Goal: Information Seeking & Learning: Learn about a topic

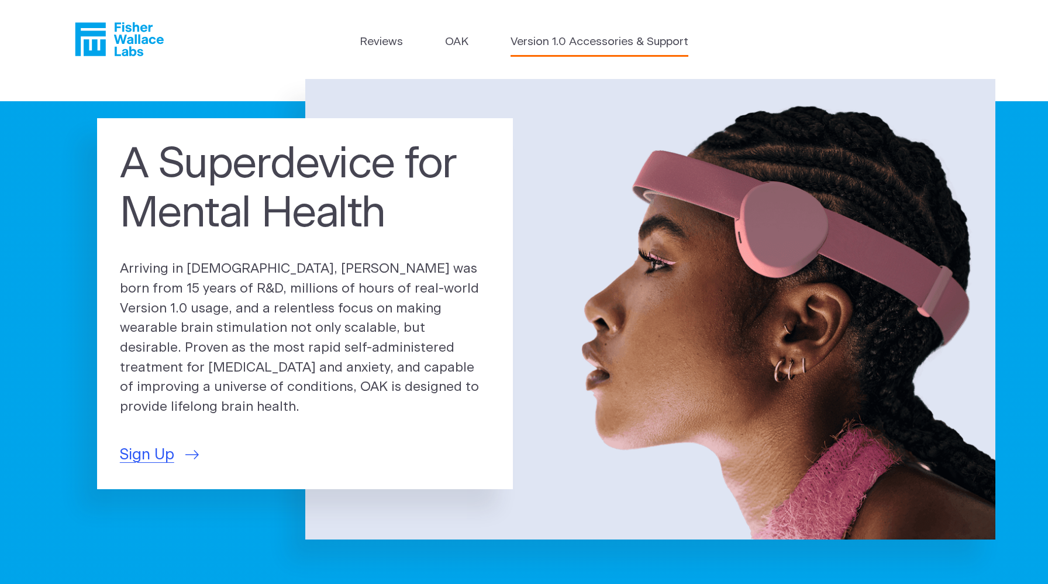
click at [556, 41] on link "Version 1.0 Accessories & Support" at bounding box center [599, 42] width 178 height 17
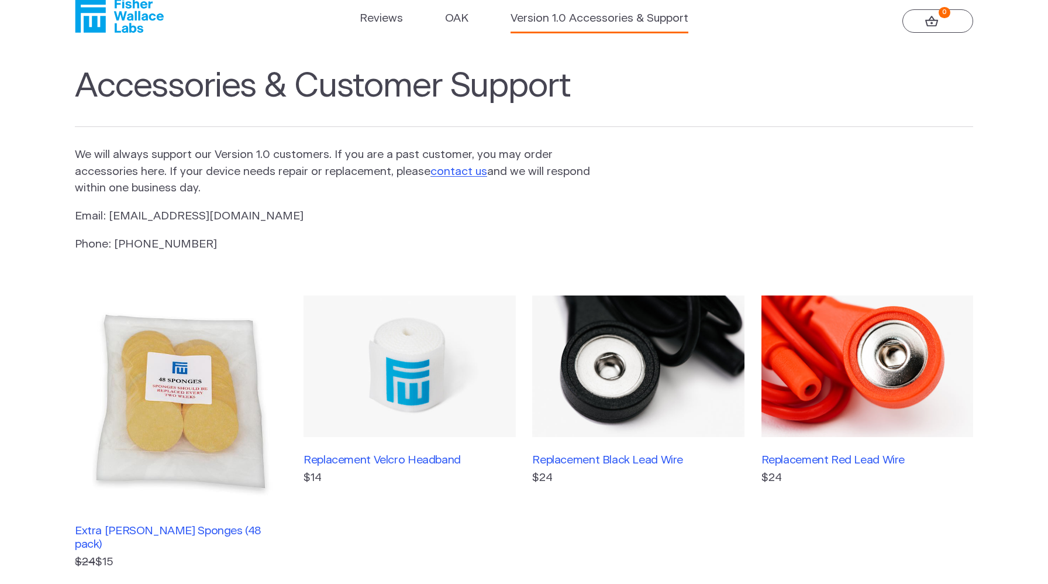
scroll to position [18, 0]
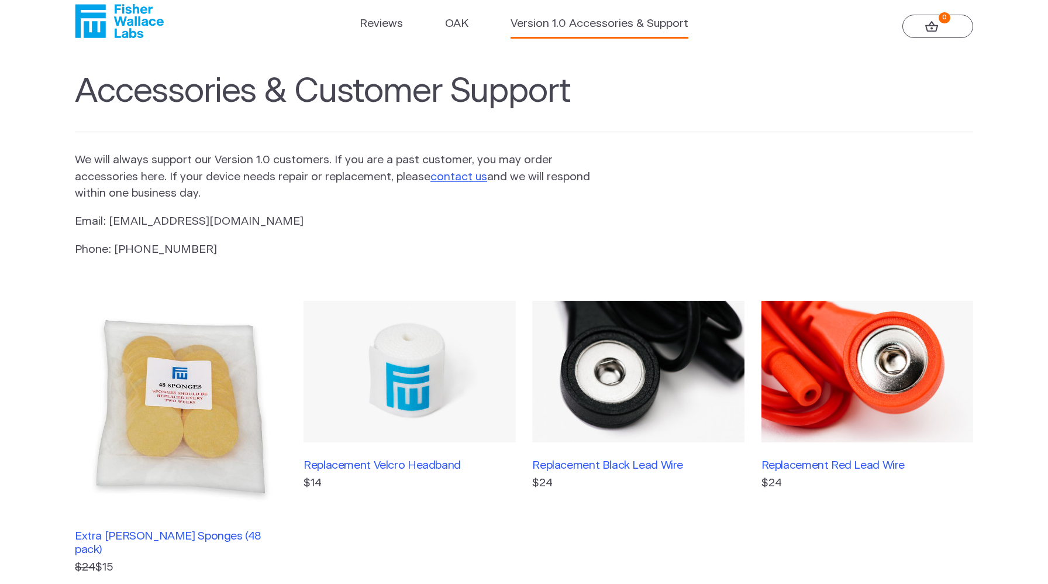
click at [468, 31] on ul "Reviews OAK Version 1.0 Accessories & Support" at bounding box center [524, 27] width 328 height 22
click at [461, 25] on link "OAK" at bounding box center [456, 24] width 23 height 17
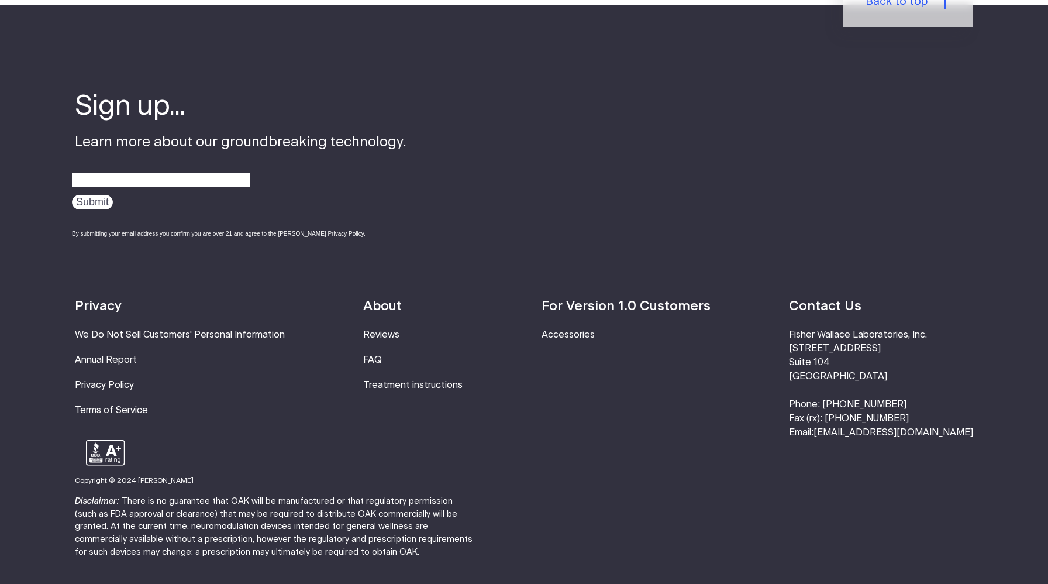
scroll to position [2104, 0]
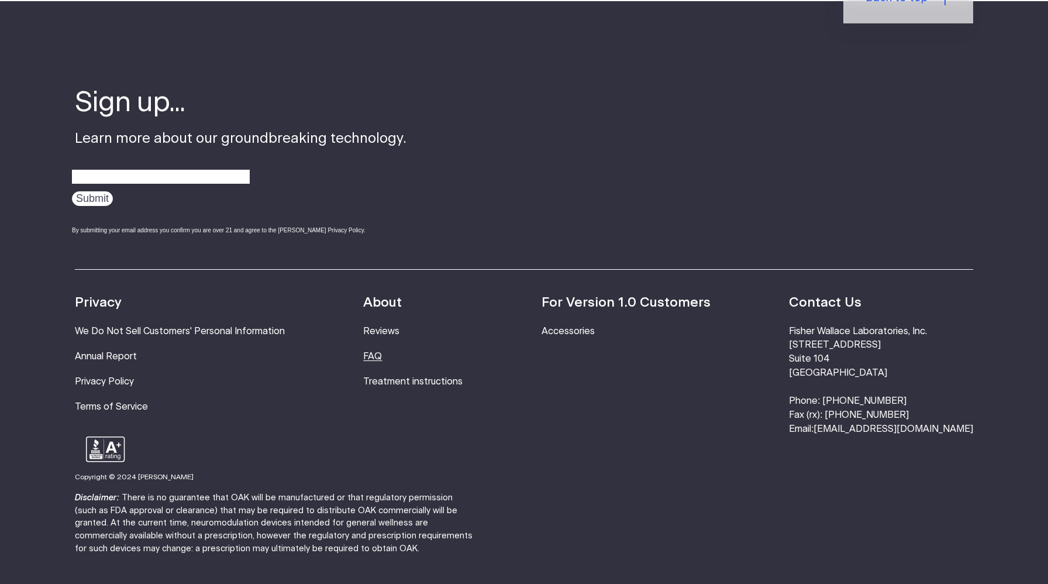
click at [382, 351] on link "FAQ" at bounding box center [372, 355] width 19 height 9
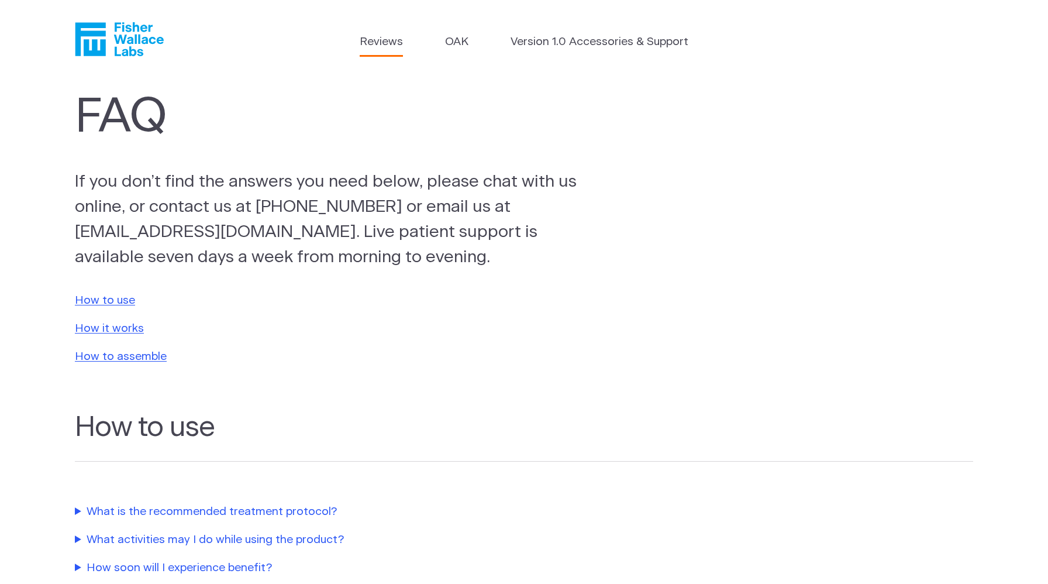
click at [389, 46] on link "Reviews" at bounding box center [381, 42] width 43 height 17
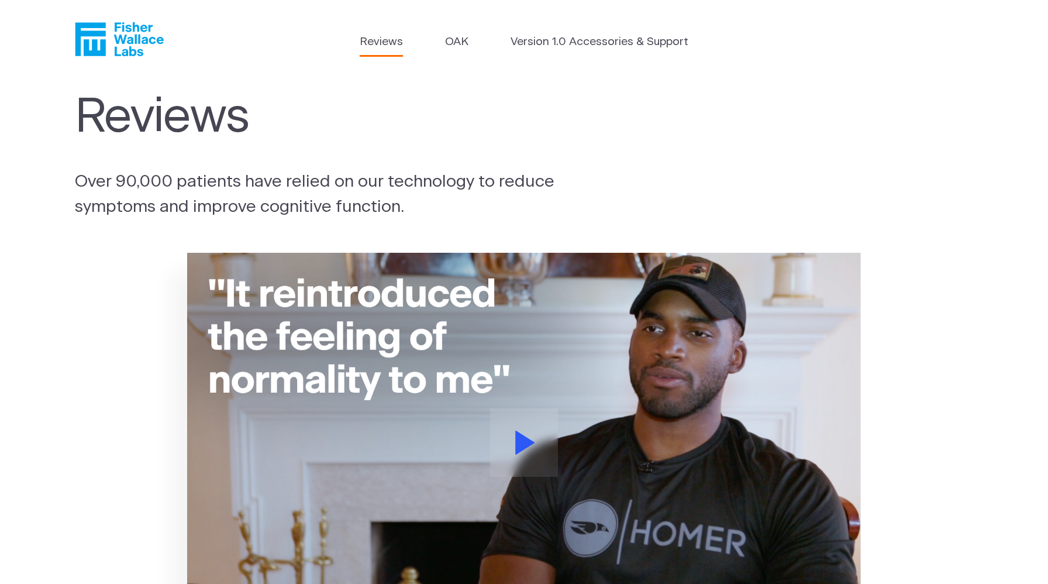
click at [387, 46] on link "Reviews" at bounding box center [381, 42] width 43 height 17
click at [129, 34] on icon "Fisher Wallace" at bounding box center [119, 39] width 89 height 34
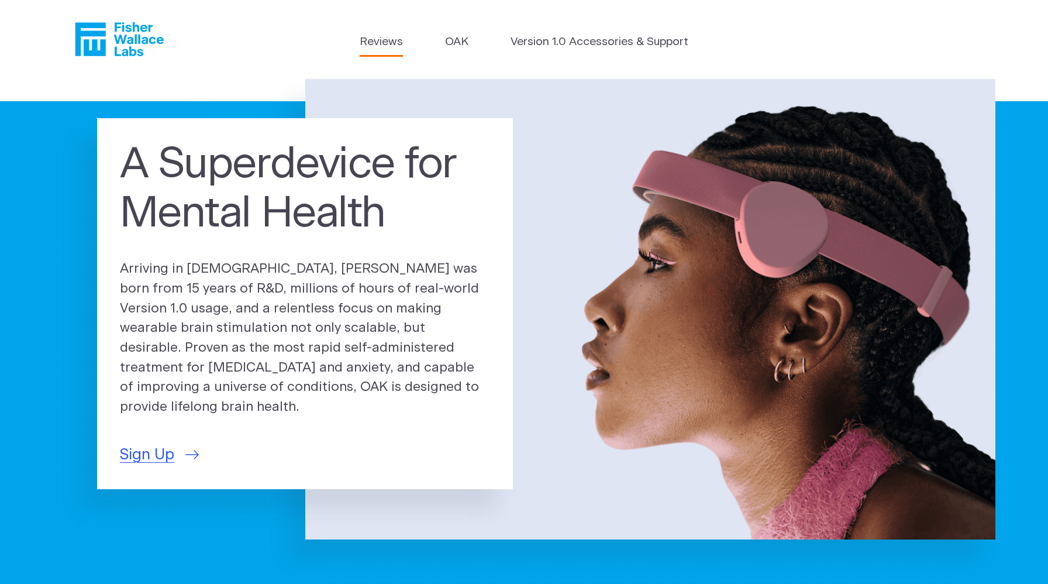
click at [384, 42] on link "Reviews" at bounding box center [381, 42] width 43 height 17
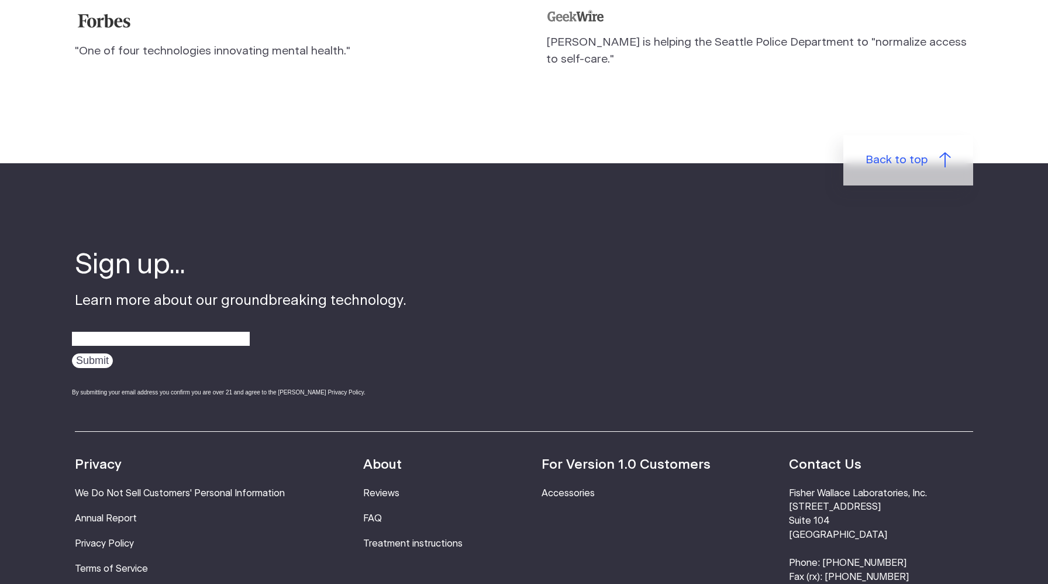
scroll to position [1563, 0]
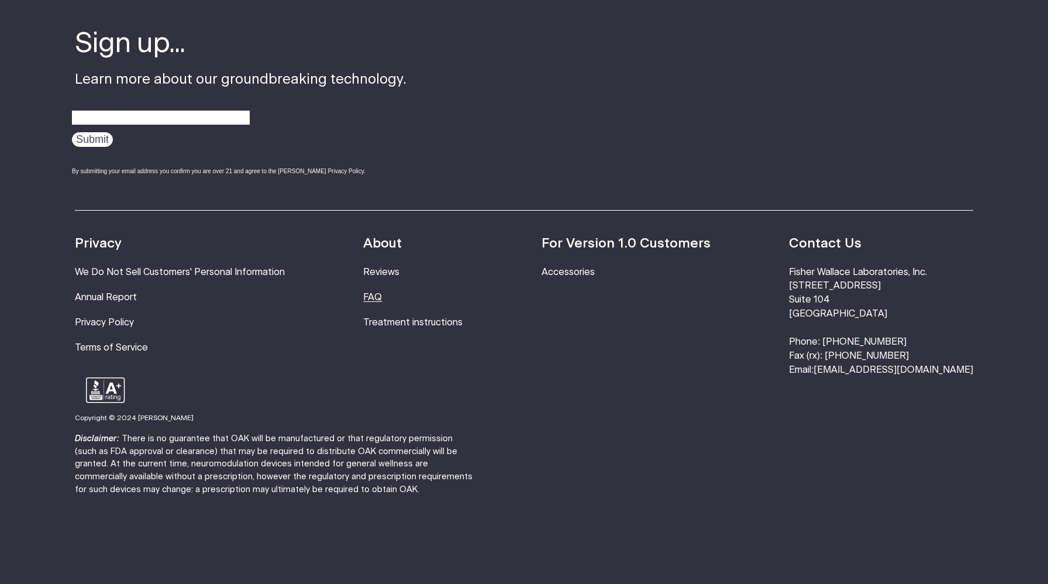
click at [382, 292] on link "FAQ" at bounding box center [372, 296] width 19 height 9
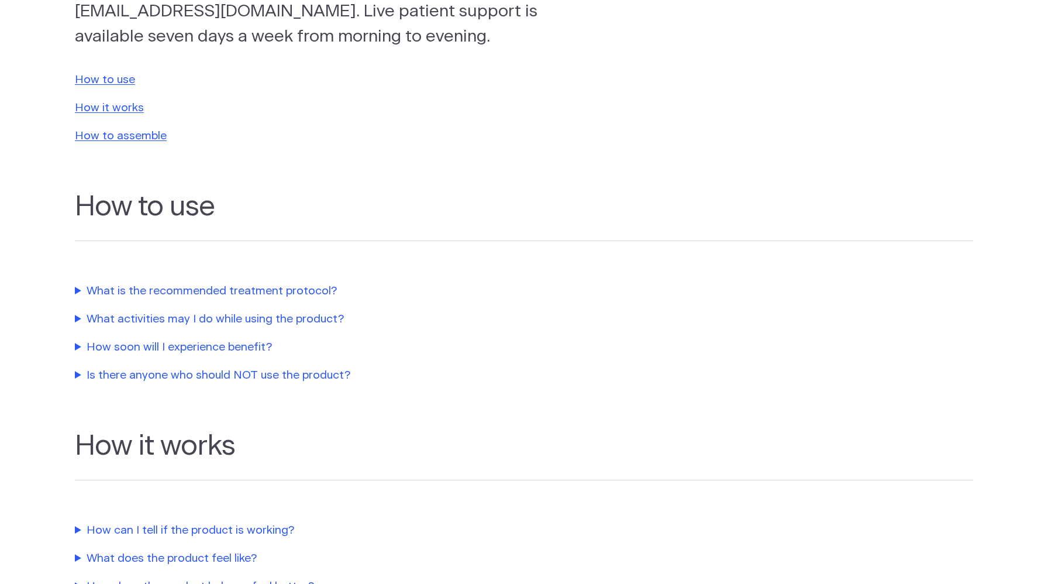
scroll to position [230, 0]
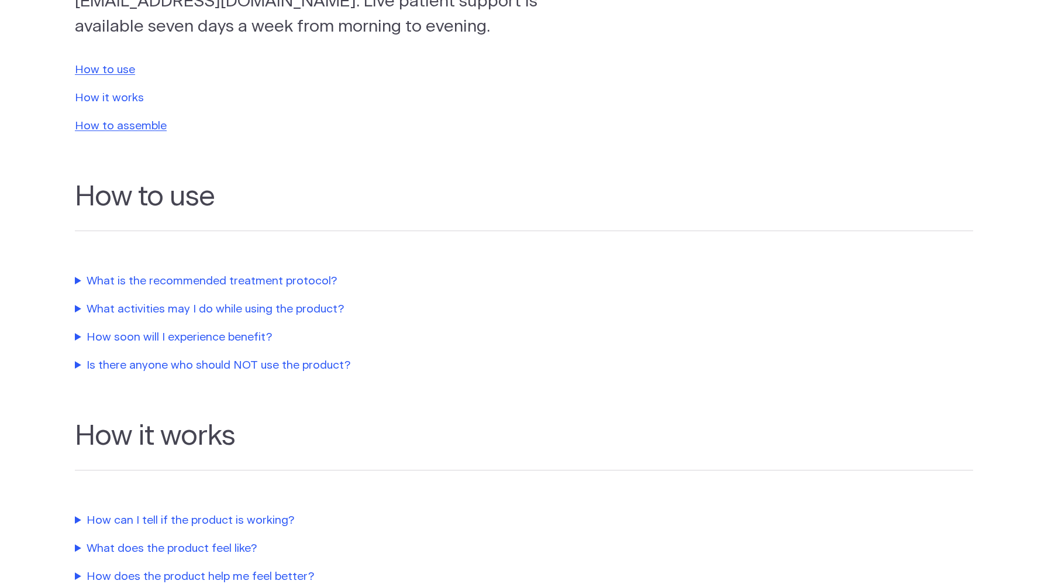
click at [127, 99] on link "How it works" at bounding box center [109, 97] width 69 height 11
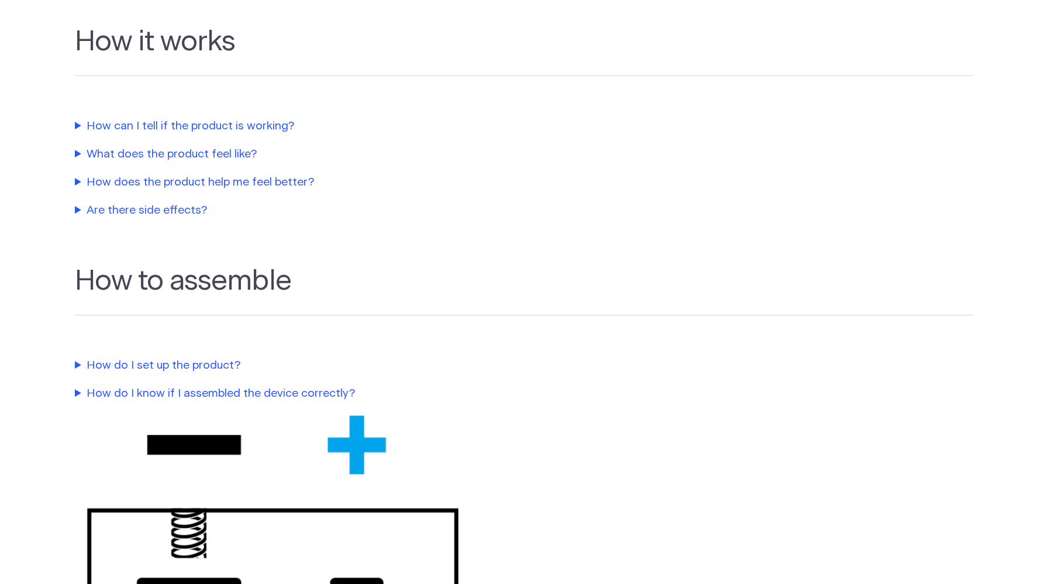
scroll to position [627, 0]
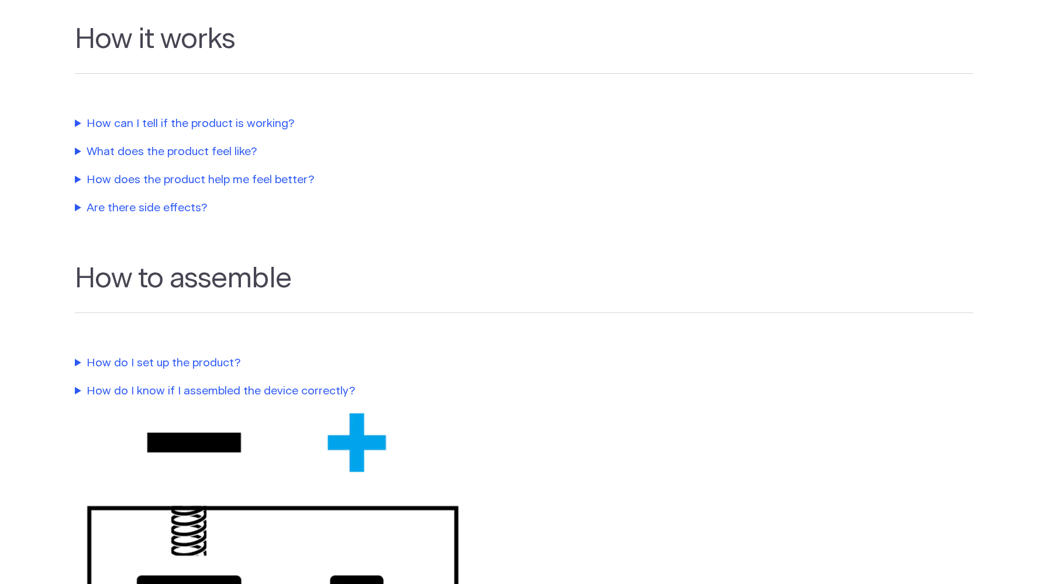
click at [213, 180] on summary "How does the product help me feel better?" at bounding box center [341, 180] width 532 height 17
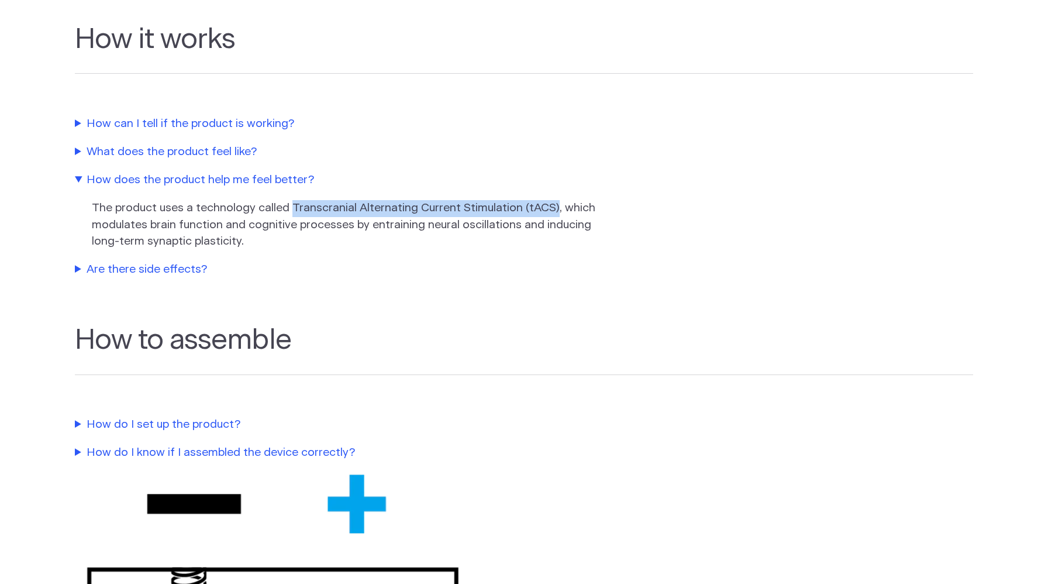
drag, startPoint x: 291, startPoint y: 207, endPoint x: 552, endPoint y: 206, distance: 261.4
click at [552, 206] on p "The product uses a technology called Transcranial Alternating Current Stimulati…" at bounding box center [350, 225] width 517 height 50
copy p "Transcranial Alternating Current Stimulation (tACS)"
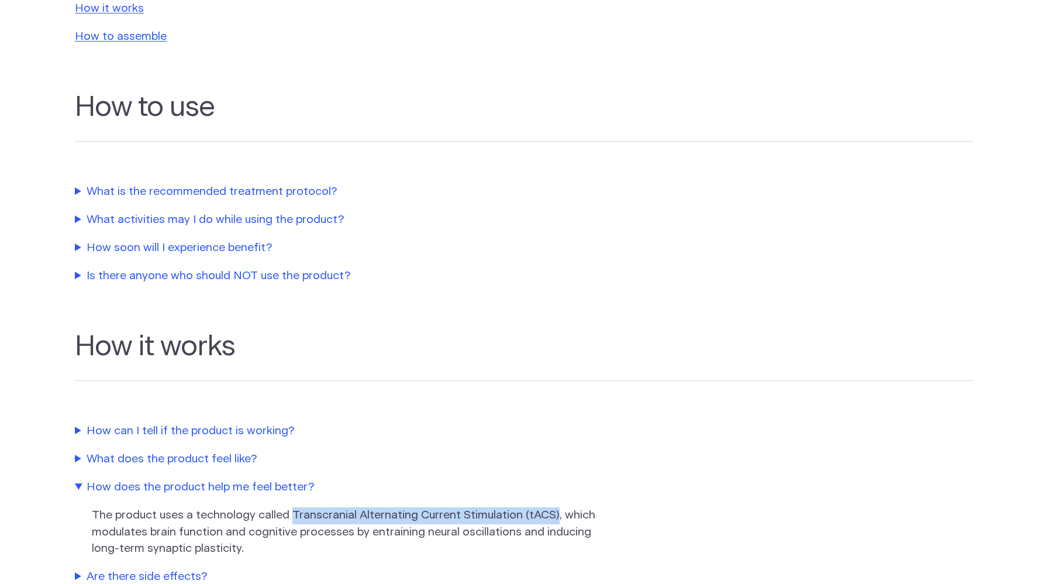
scroll to position [0, 0]
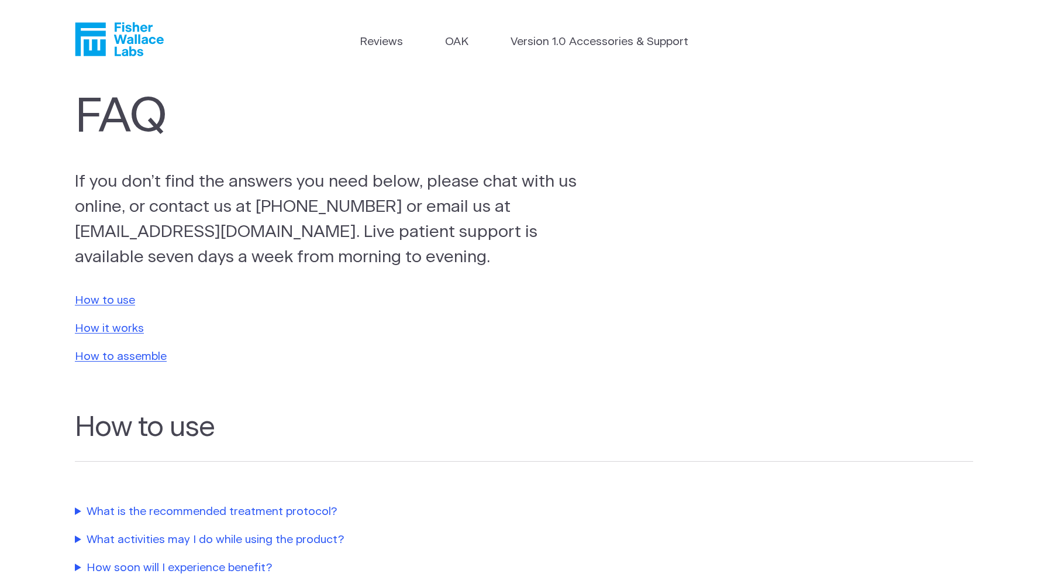
click at [131, 28] on icon "Fisher Wallace" at bounding box center [119, 39] width 89 height 34
